Goal: Information Seeking & Learning: Learn about a topic

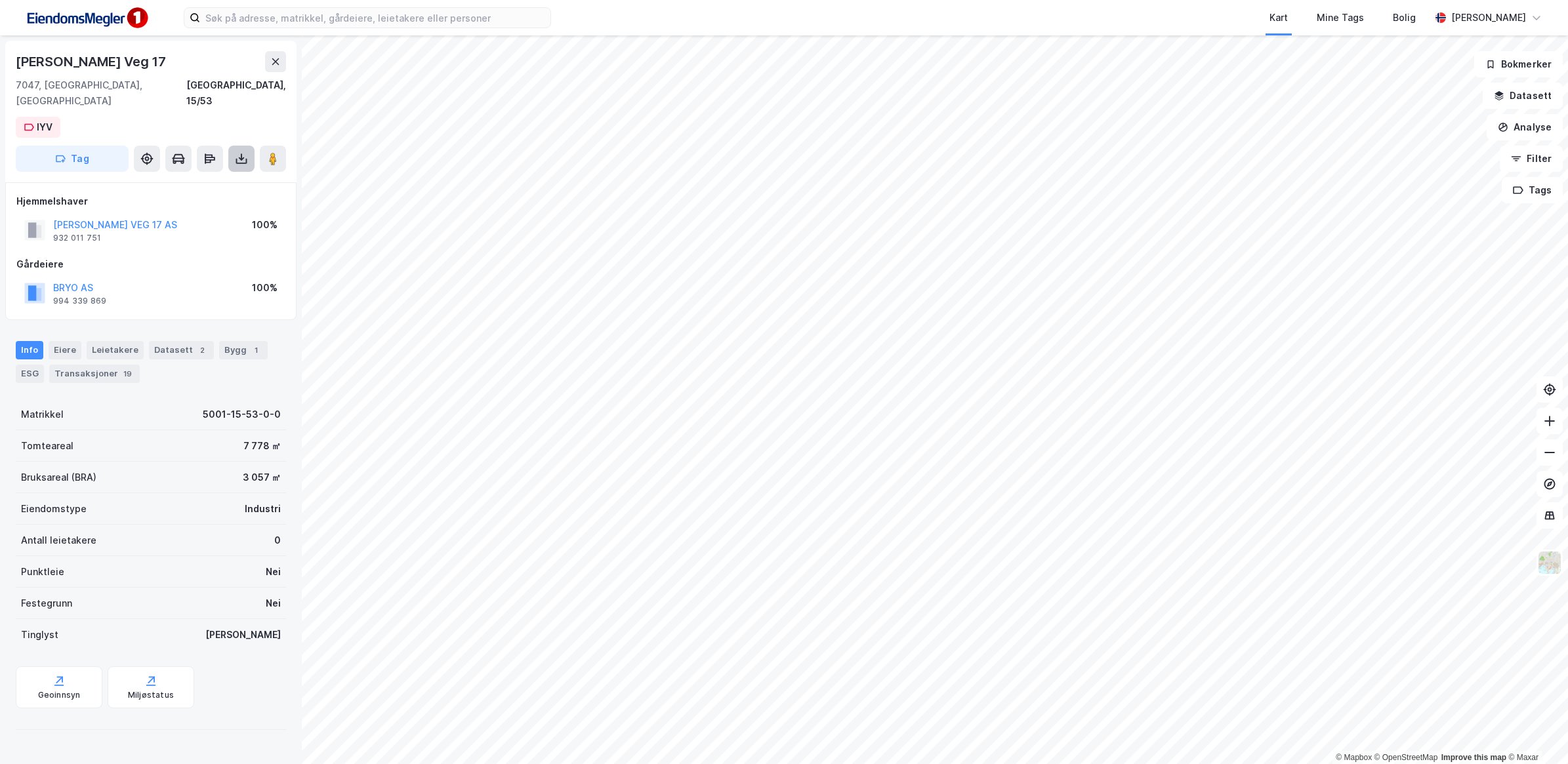
click at [246, 152] on icon at bounding box center [241, 158] width 13 height 13
click at [204, 180] on div "Last ned grunnbok" at bounding box center [176, 185] width 76 height 10
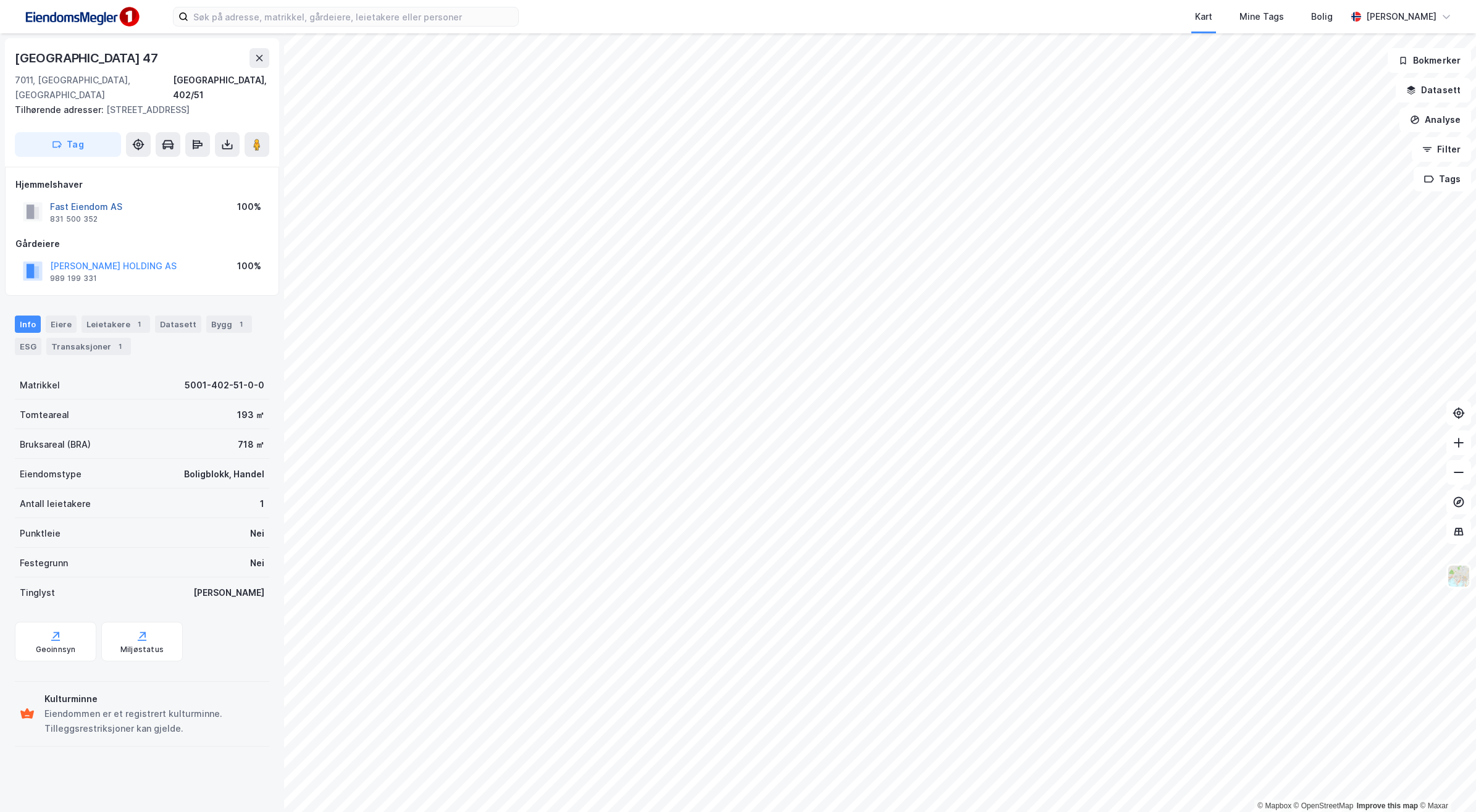
click at [0, 0] on button "Fast Eiendom AS" at bounding box center [0, 0] width 0 height 0
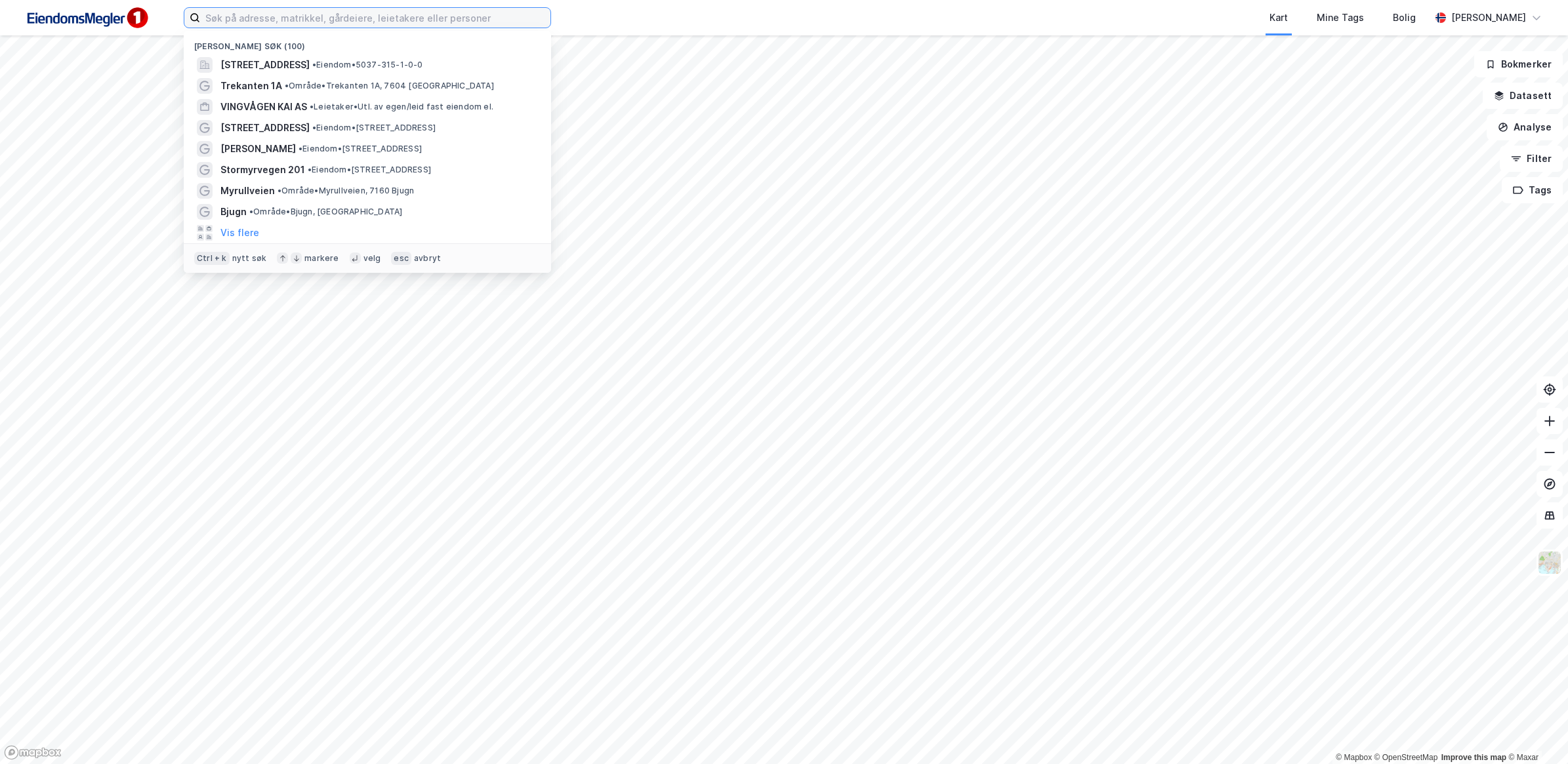
click at [282, 14] on input at bounding box center [375, 17] width 350 height 20
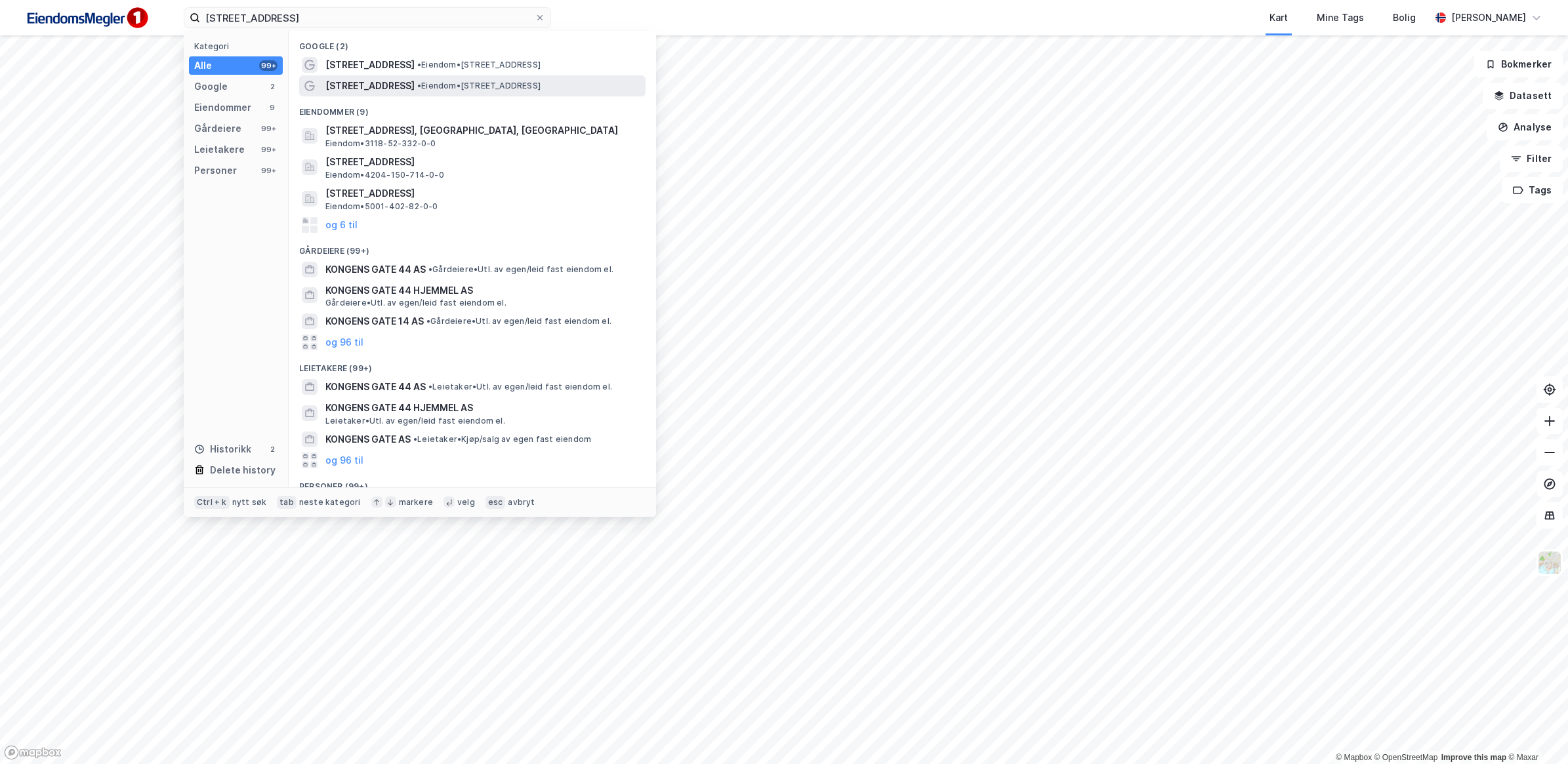
click at [381, 86] on span "Kongens gate 44" at bounding box center [370, 86] width 89 height 15
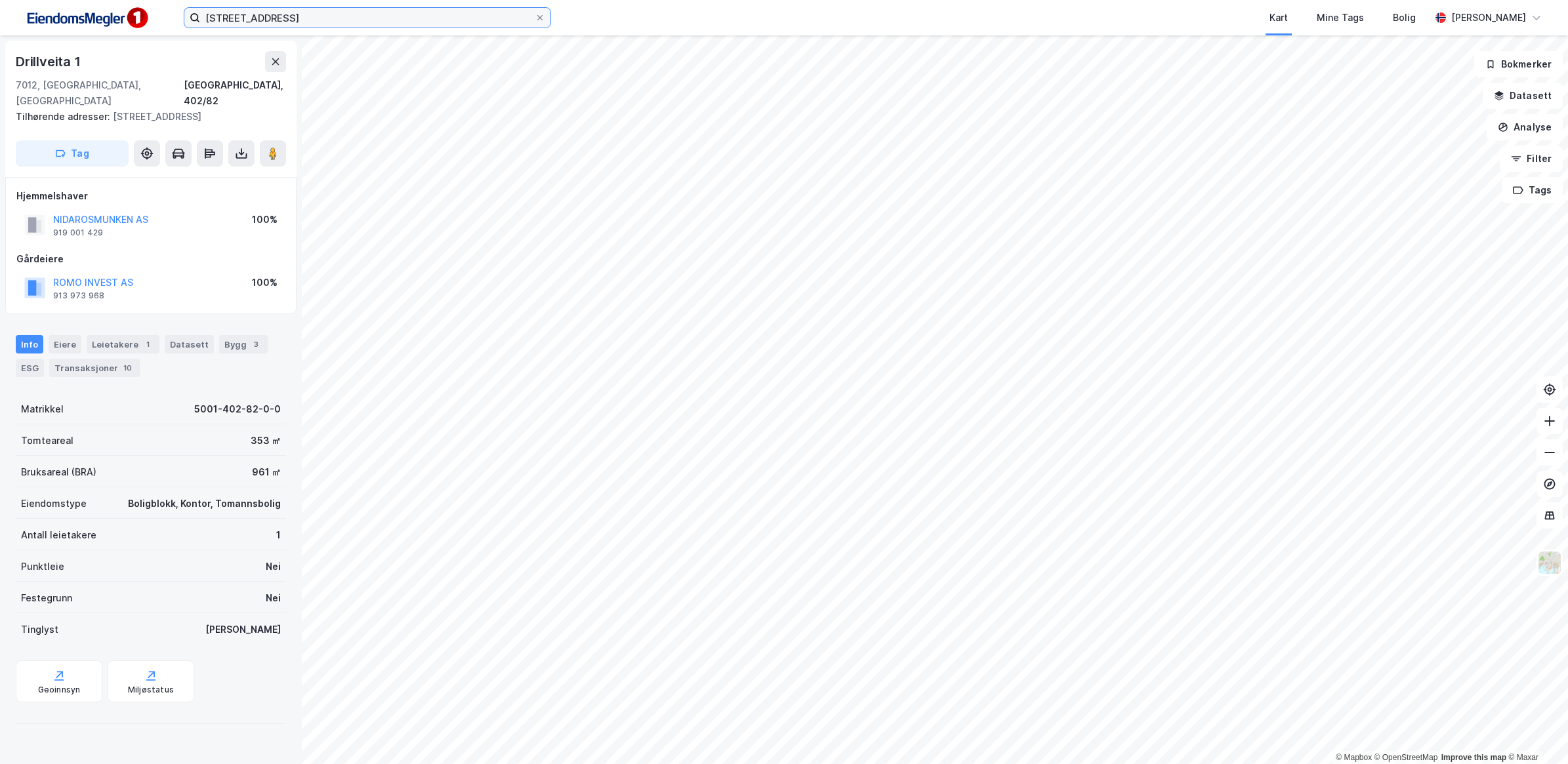
click at [316, 25] on input "KOngens gate 44" at bounding box center [367, 17] width 335 height 20
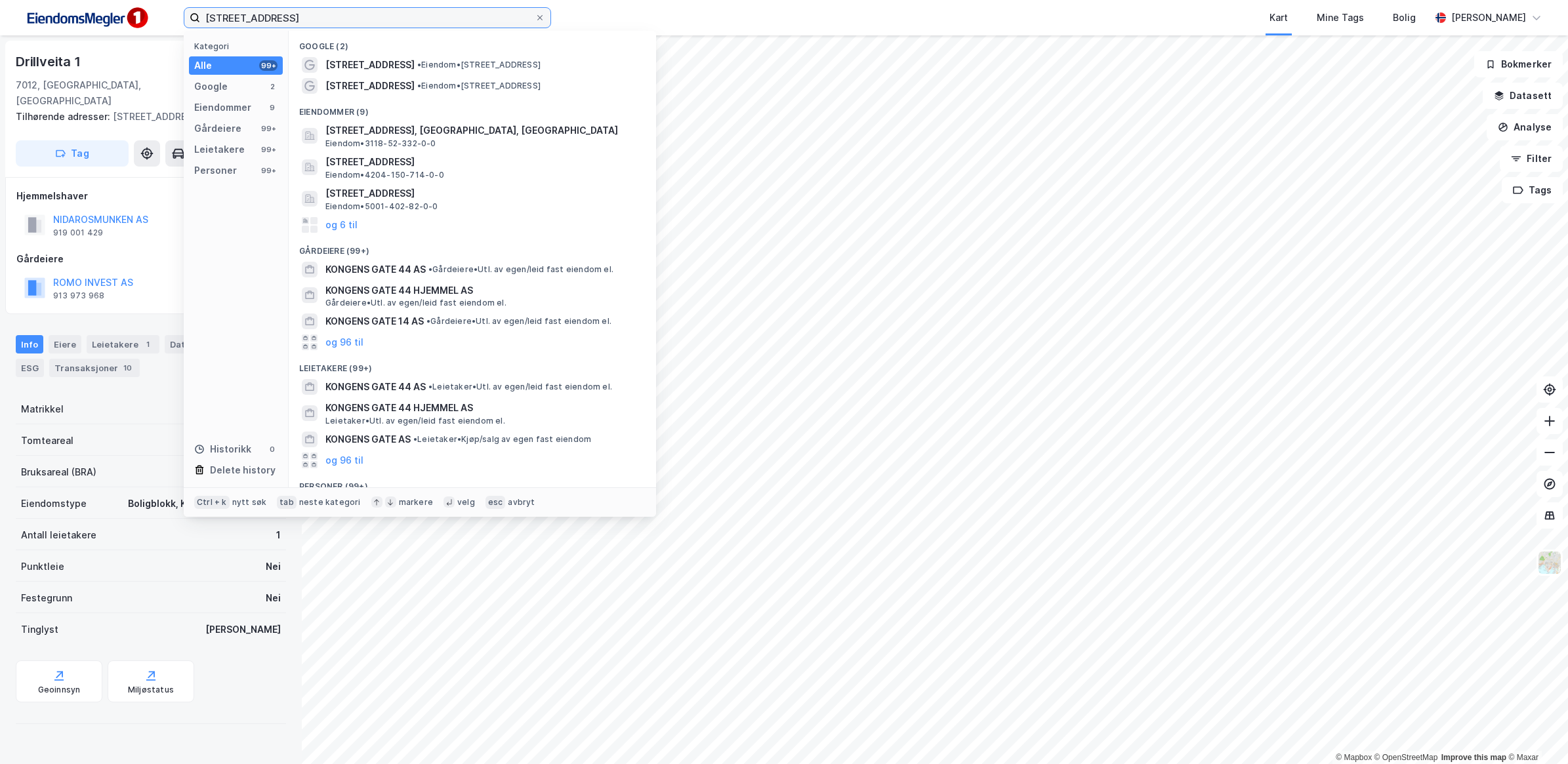
type input "KOngens gate 44 steinkjer"
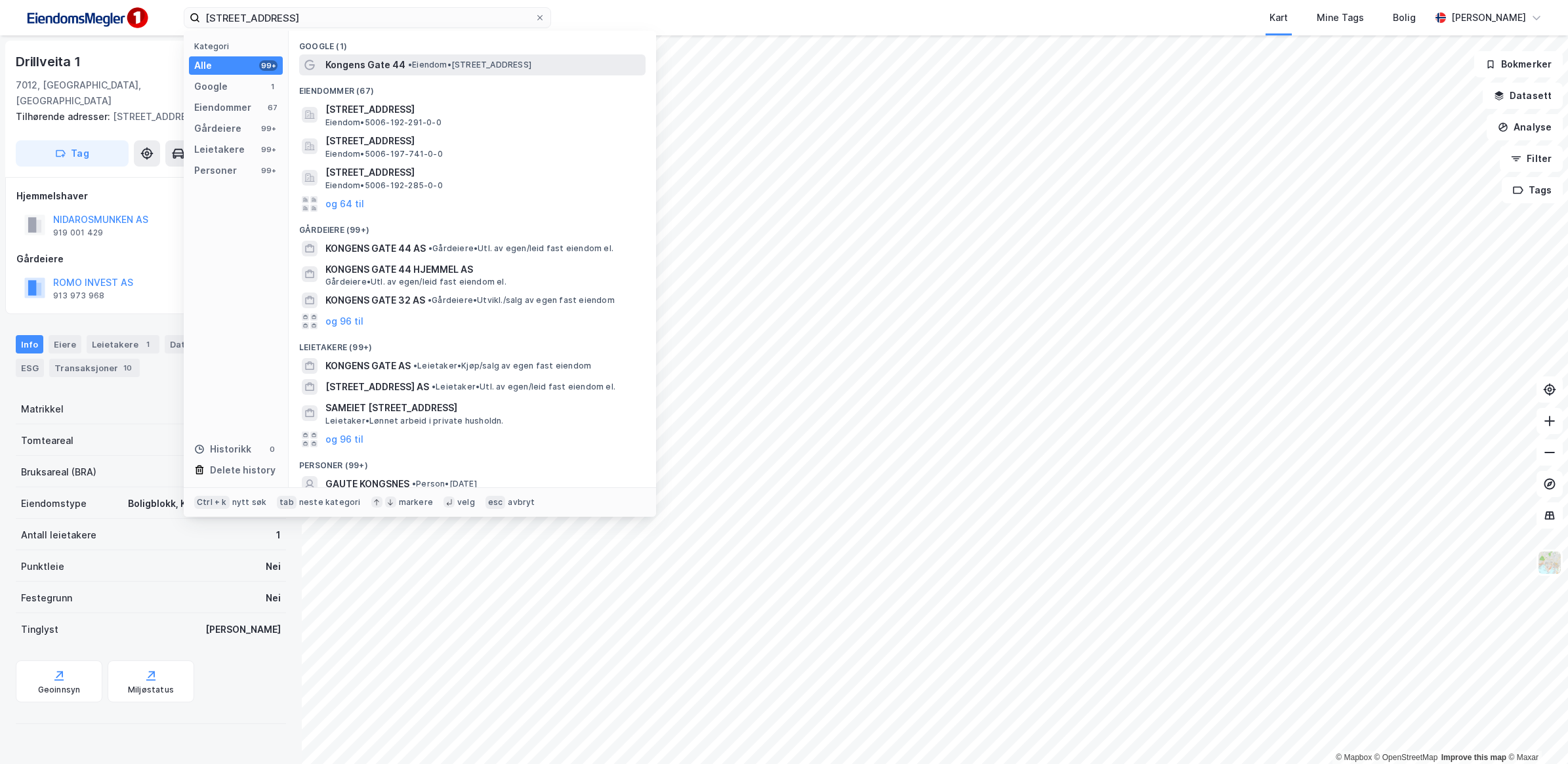
click at [517, 63] on span "• Eiendom • Kongens Gate 44, 7713 Steinkjer" at bounding box center [470, 65] width 123 height 10
